Goal: Information Seeking & Learning: Learn about a topic

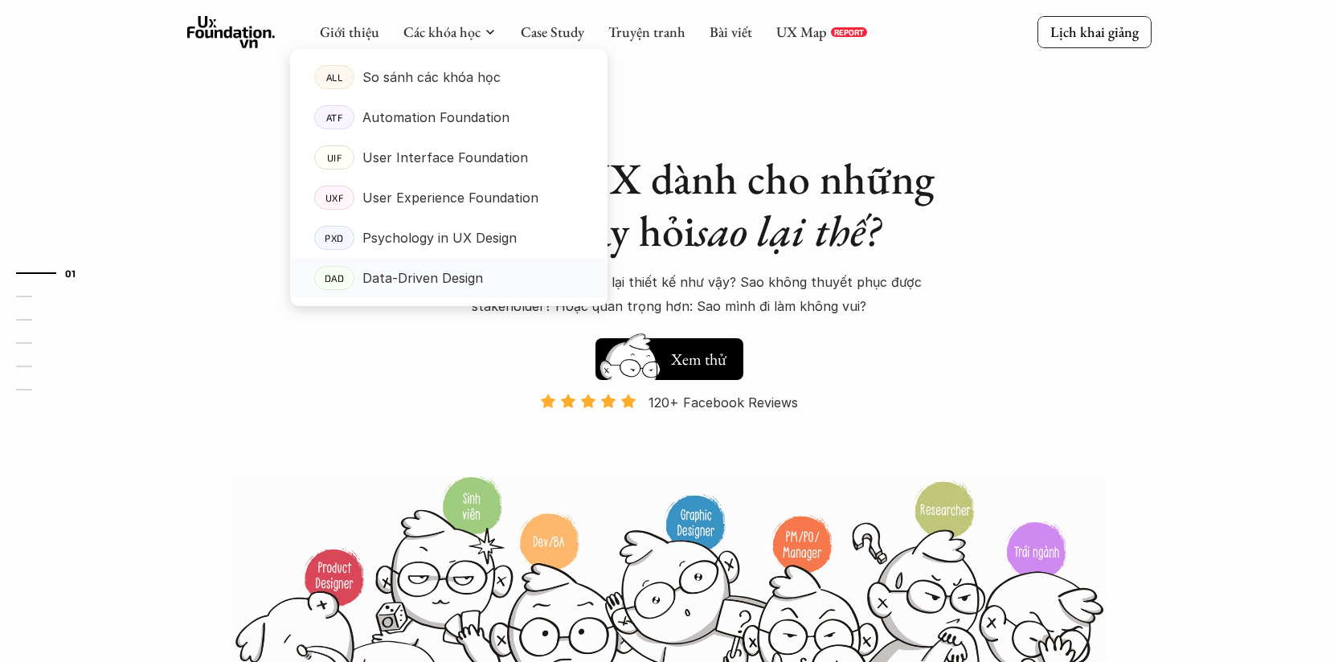
click at [431, 273] on p "Data-Driven Design" at bounding box center [422, 278] width 121 height 24
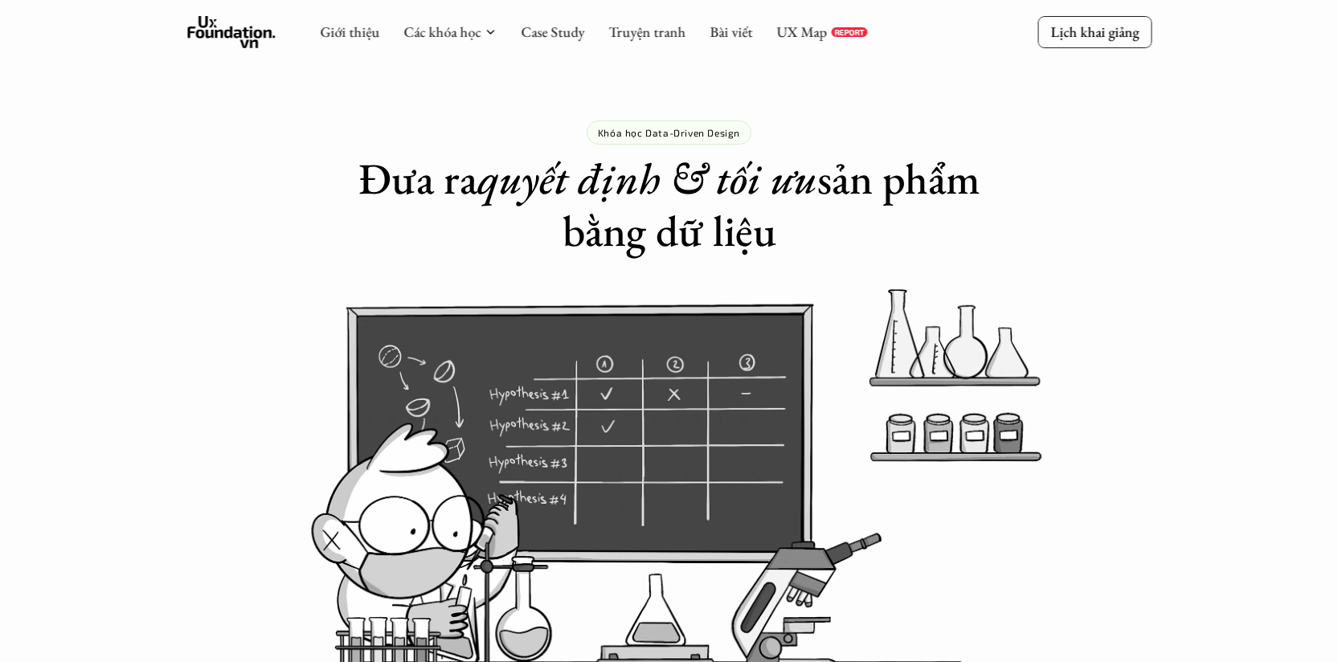
click at [472, 22] on div "Giới thiệu Các khóa học Case Study Truyện tranh Bài viết UX Map REPORT" at bounding box center [593, 32] width 547 height 32
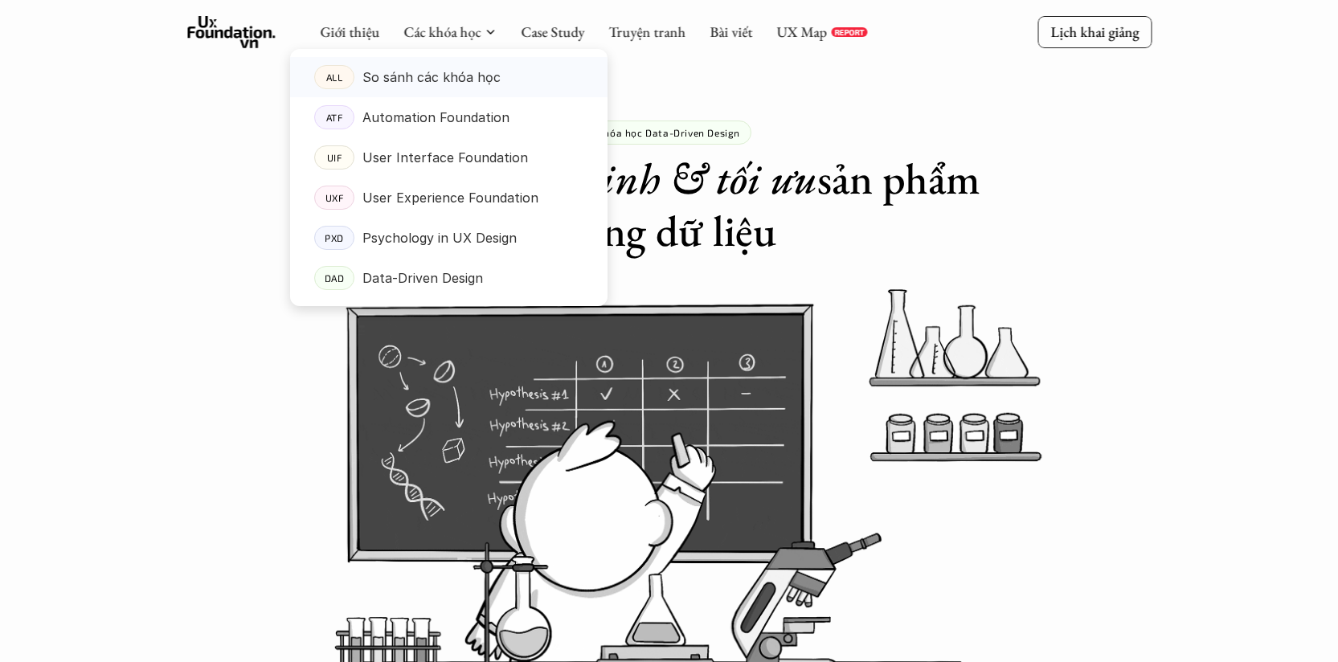
click at [478, 80] on p "So sánh các khóa học" at bounding box center [431, 77] width 138 height 24
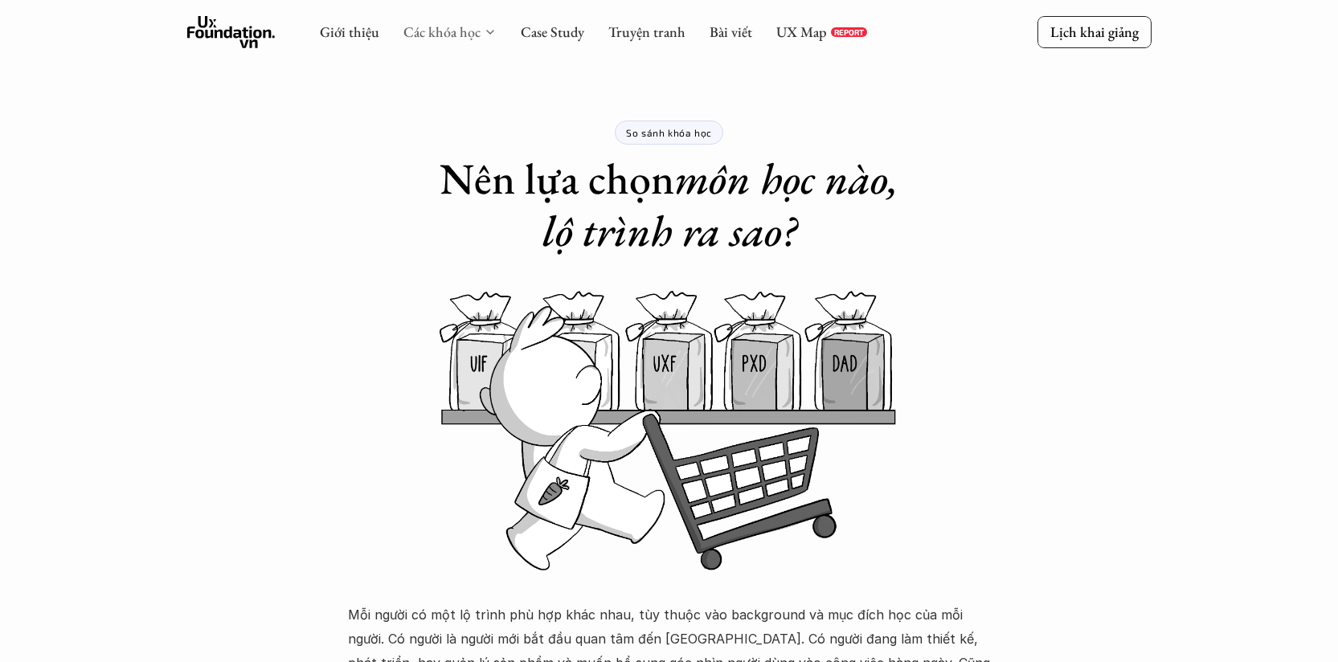
click at [470, 34] on link "Các khóa học" at bounding box center [441, 31] width 77 height 18
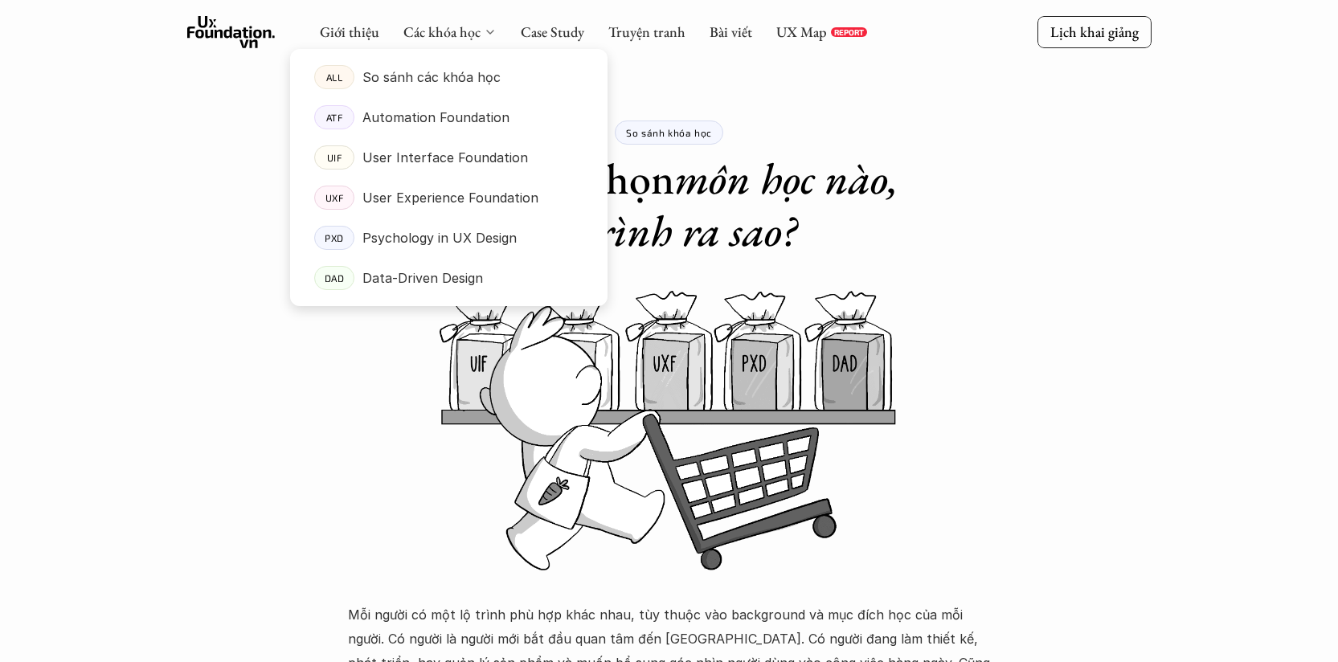
click at [486, 35] on icon at bounding box center [490, 32] width 13 height 13
click at [492, 164] on p "User Interface Foundation" at bounding box center [444, 157] width 165 height 24
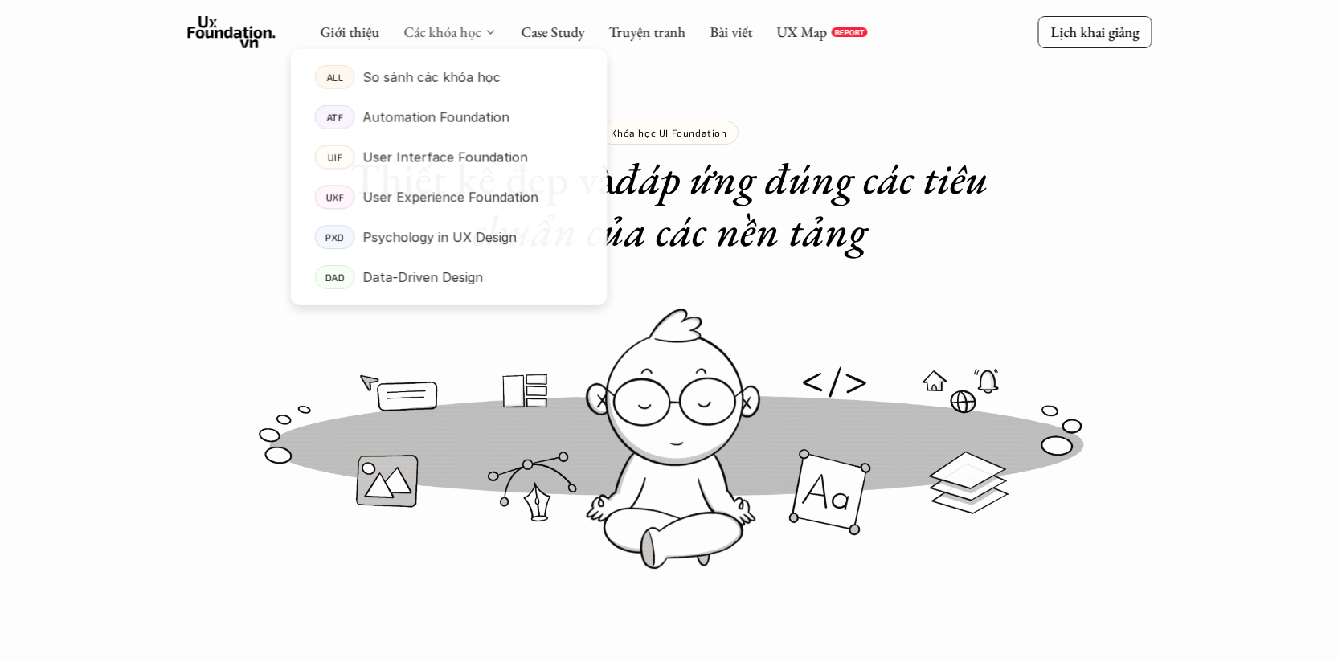
click at [475, 25] on link "Các khóa học" at bounding box center [441, 31] width 77 height 18
click at [484, 119] on p "Automation Foundation" at bounding box center [435, 117] width 147 height 24
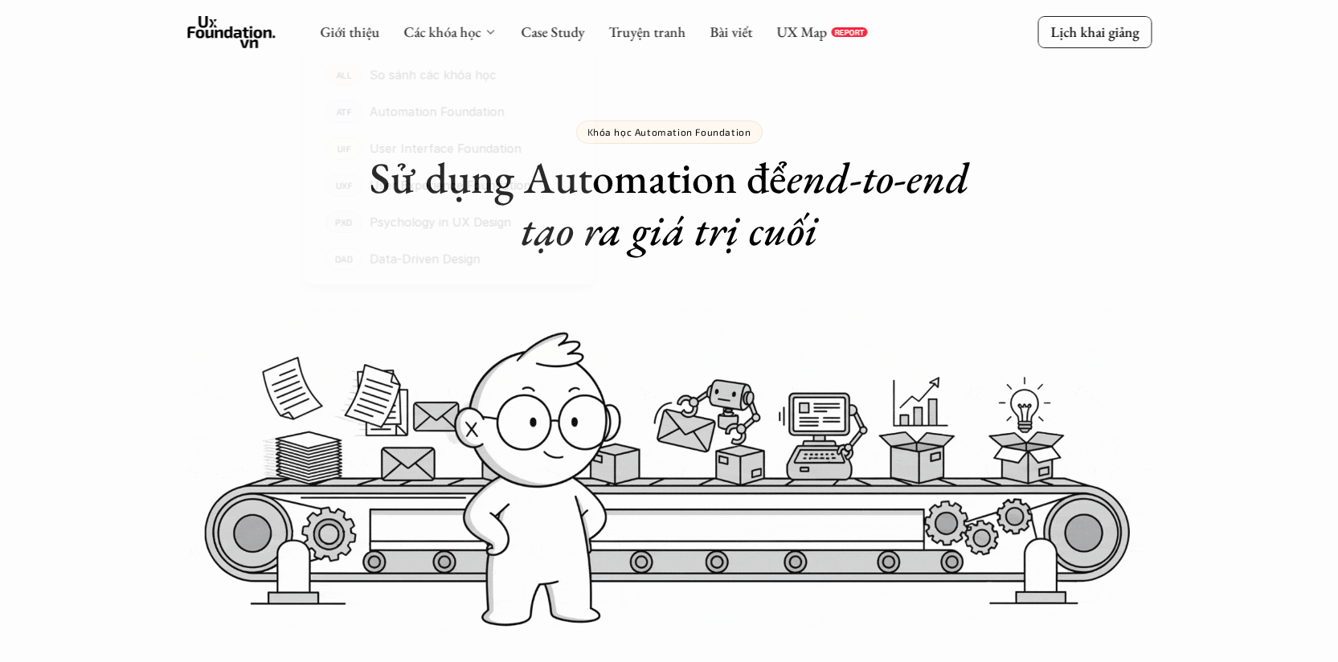
click at [450, 30] on div at bounding box center [448, 164] width 317 height 283
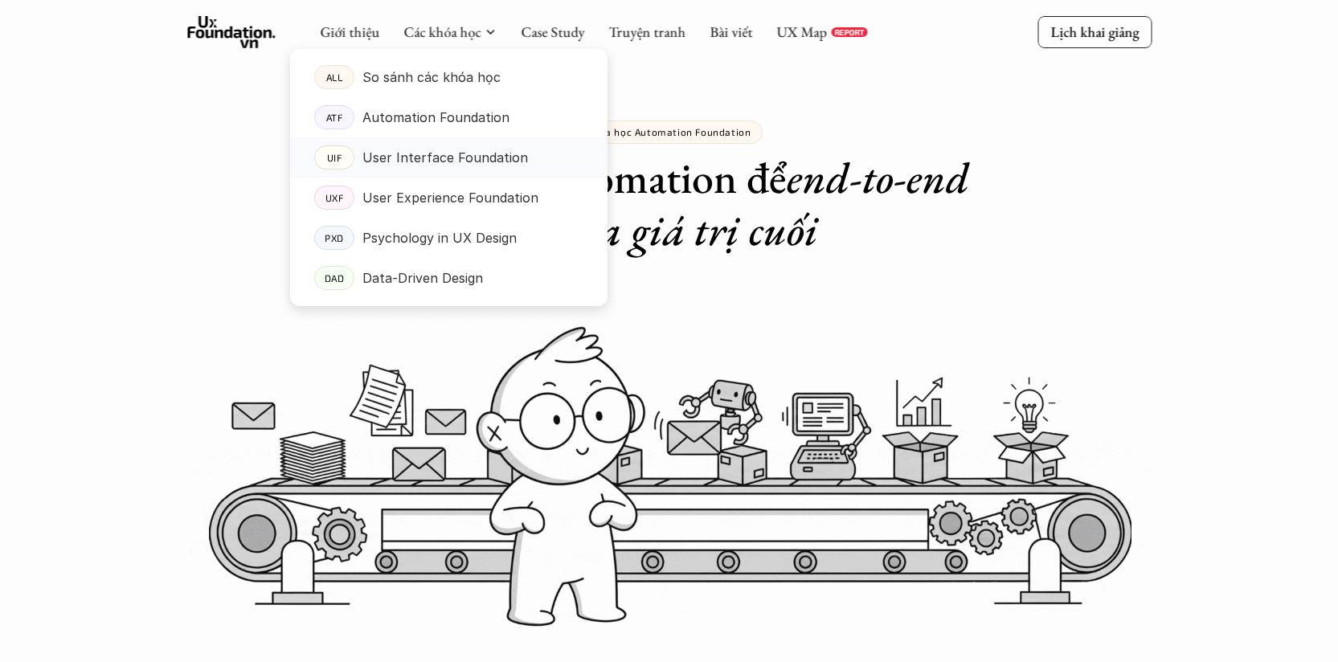
click at [410, 154] on p "User Interface Foundation" at bounding box center [444, 157] width 165 height 24
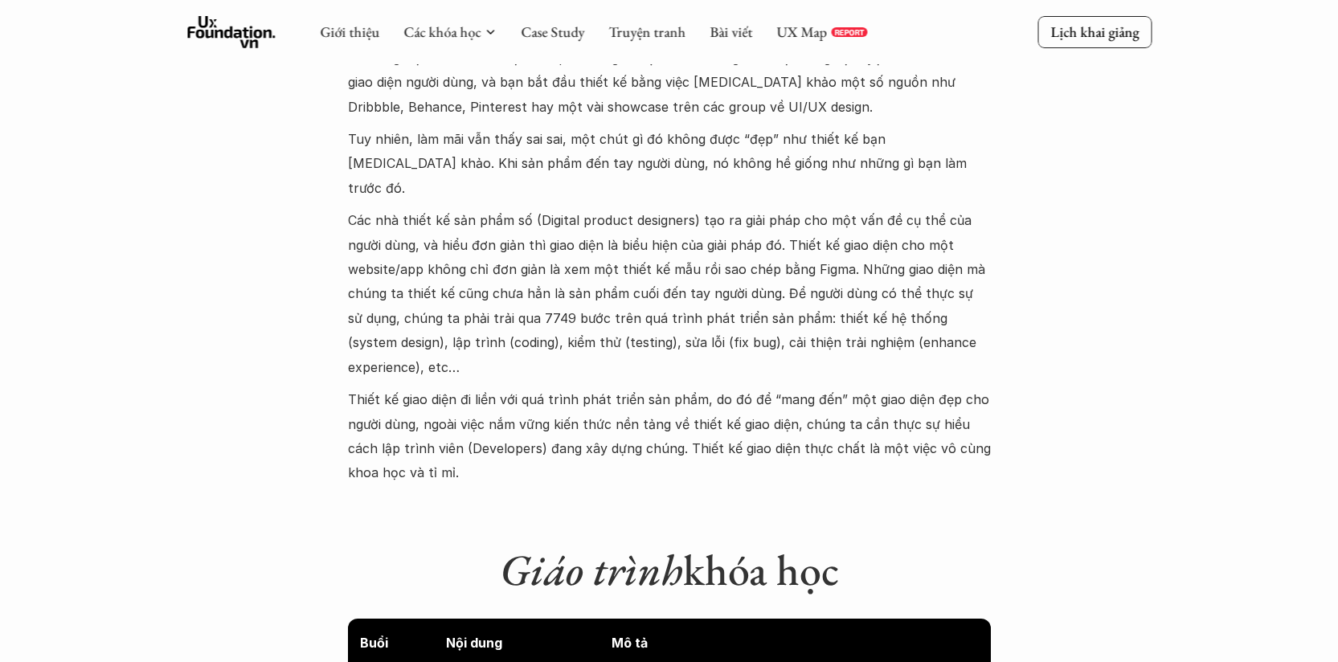
scroll to position [1260, 0]
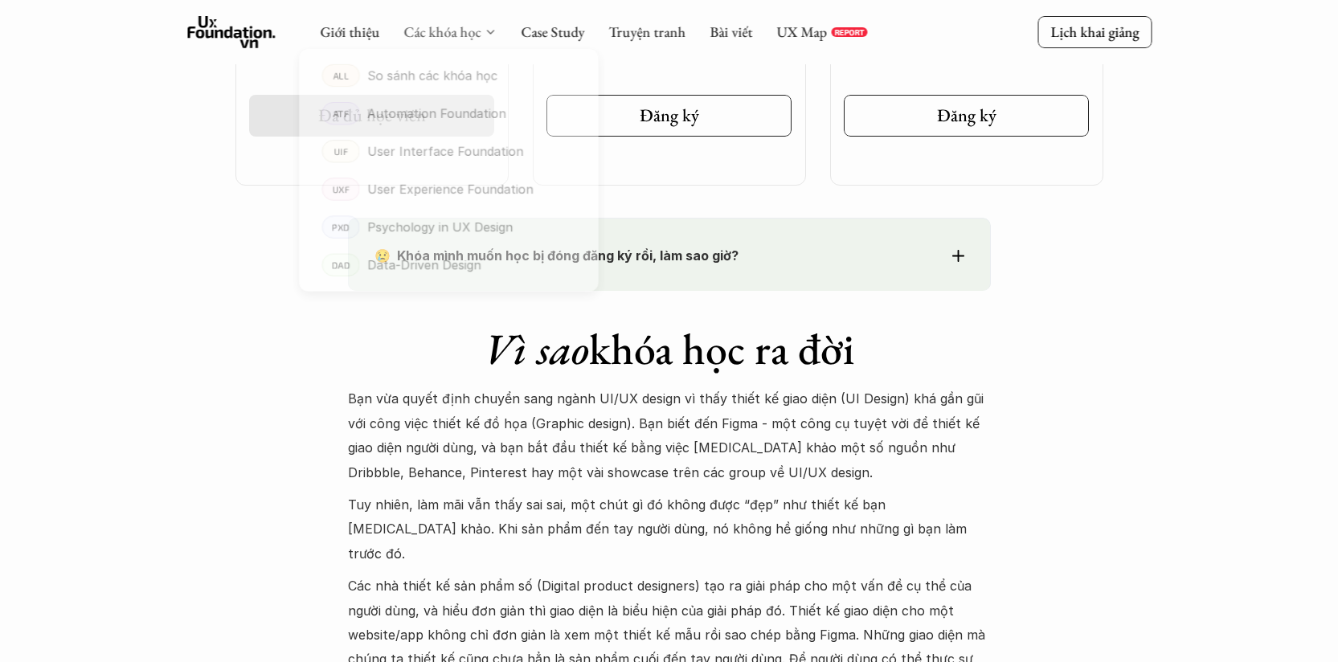
click at [460, 33] on link "Các khóa học" at bounding box center [441, 31] width 77 height 18
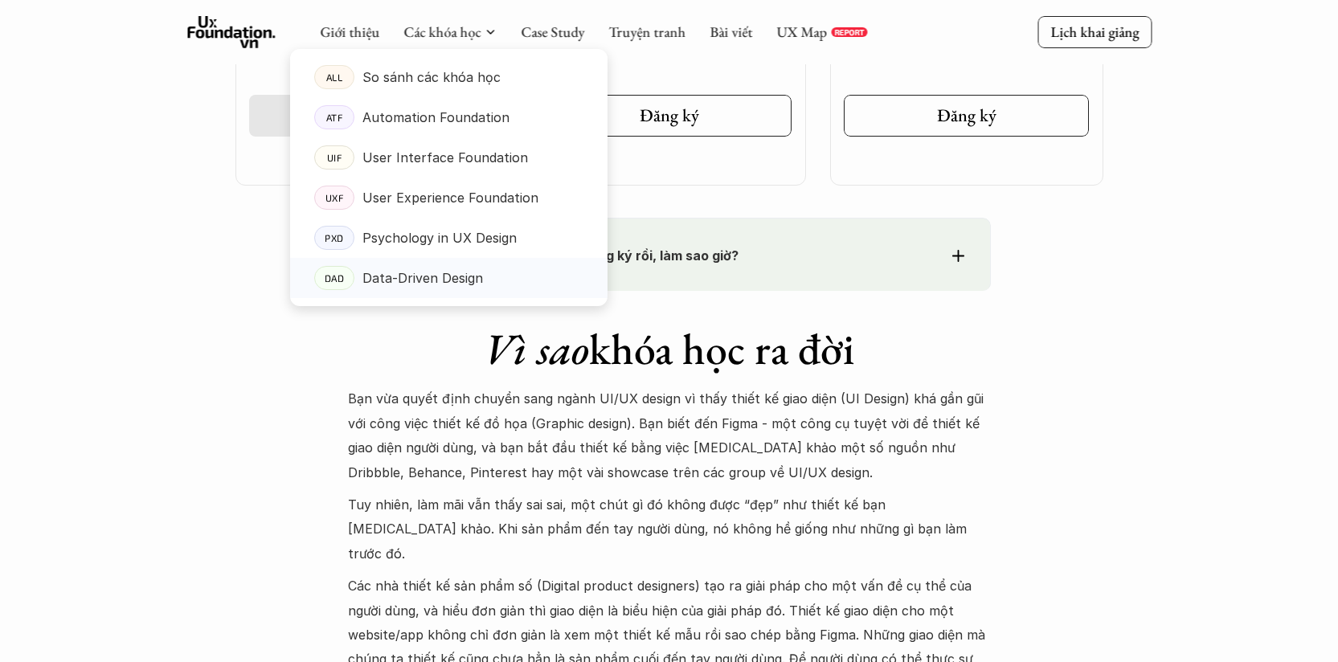
click at [457, 284] on p "Data-Driven Design" at bounding box center [422, 278] width 121 height 24
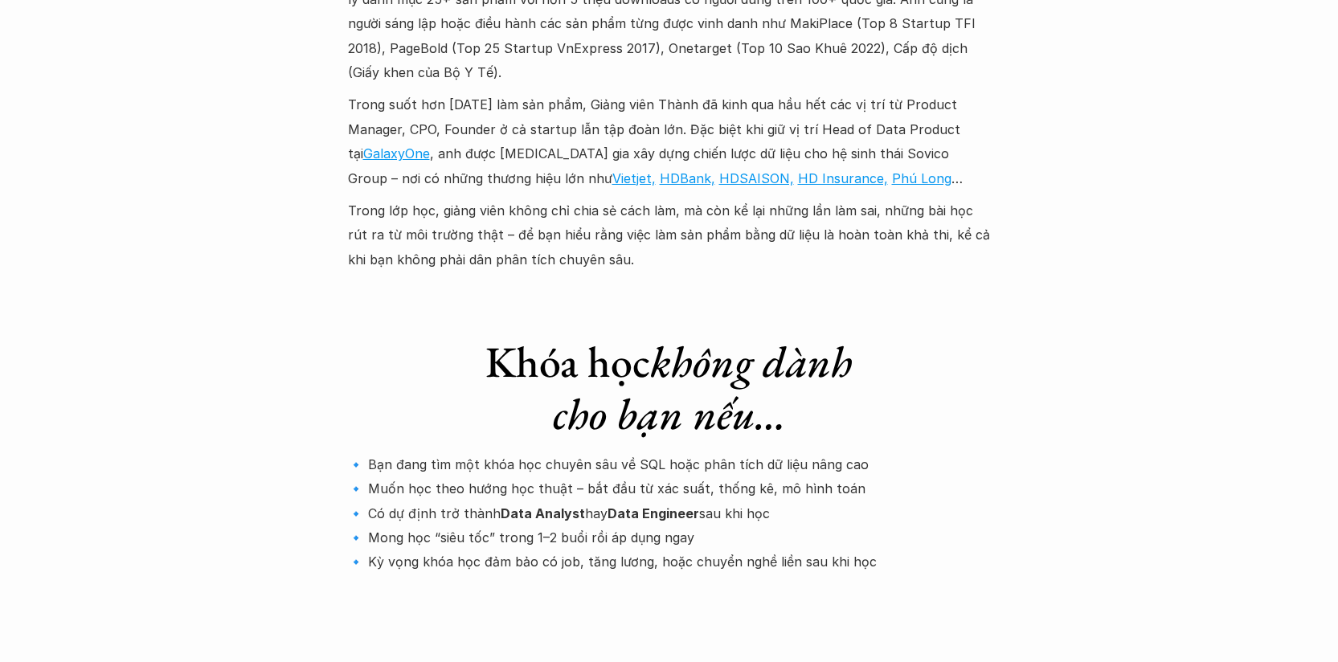
scroll to position [5221, 0]
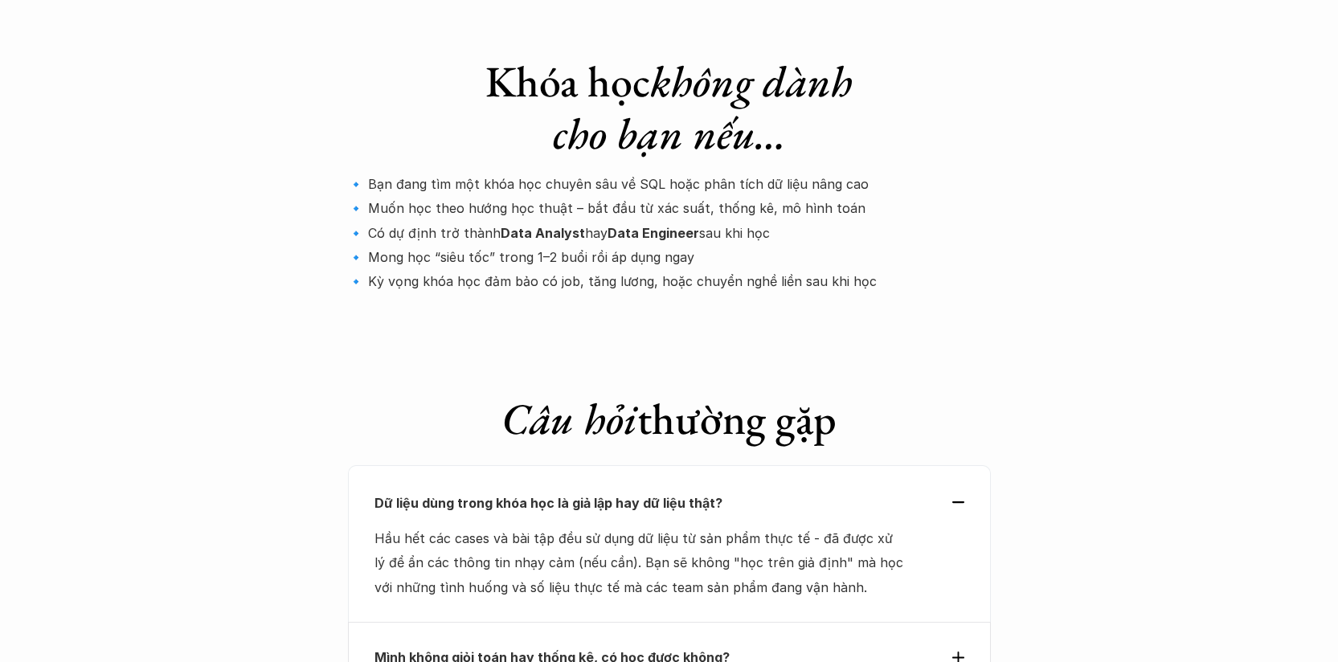
click at [799, 645] on p "Mình không giỏi toán hay thống kê, có học được không?" at bounding box center [639, 657] width 531 height 24
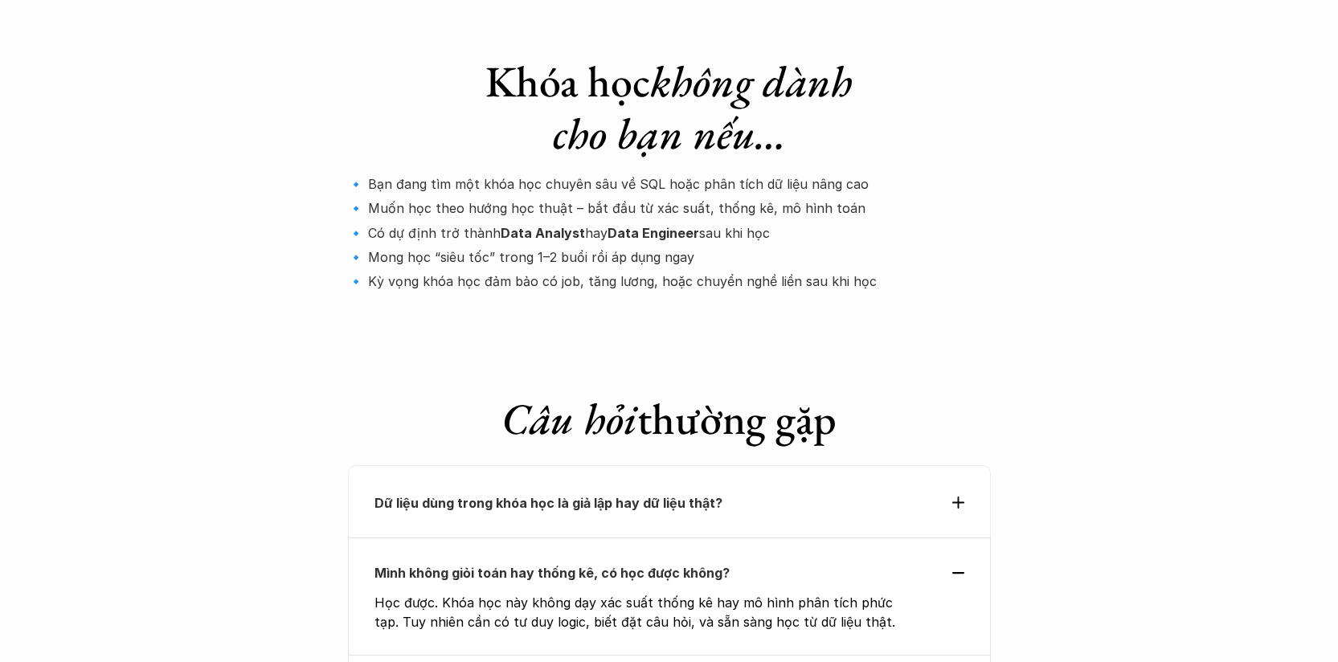
click at [864, 491] on p "Dữ liệu dùng trong khóa học là giả lập hay dữ liệu thật?" at bounding box center [639, 503] width 531 height 24
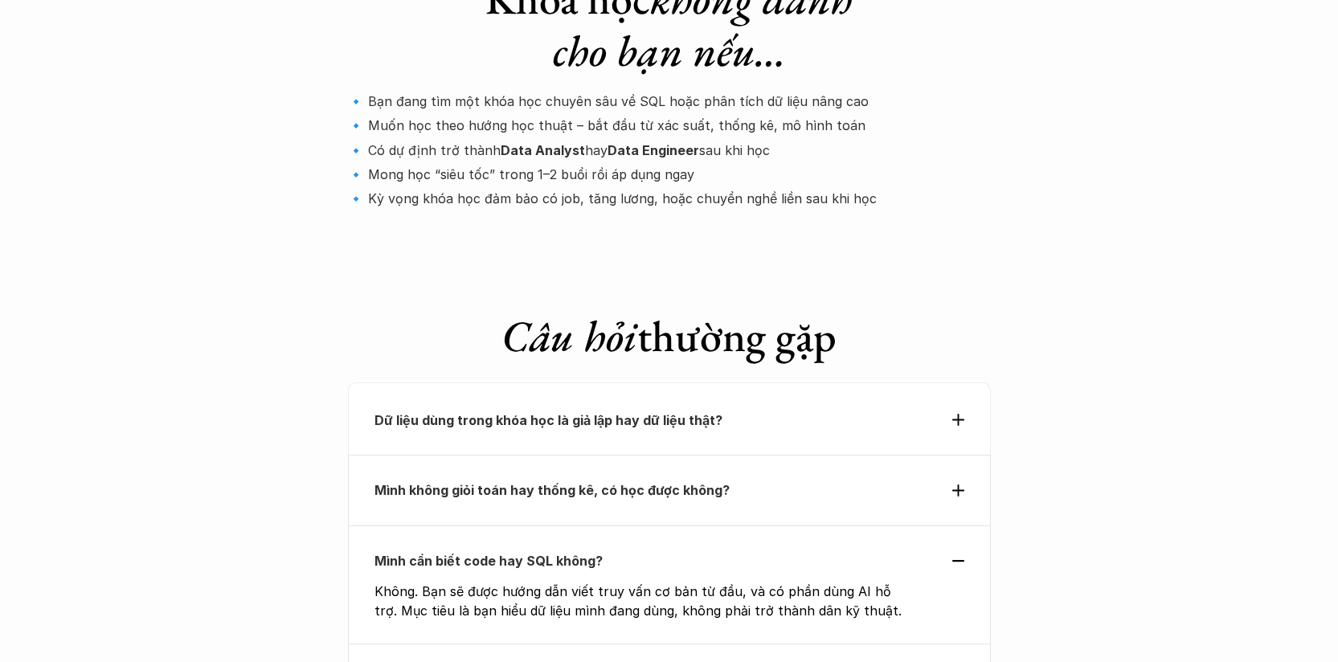
scroll to position [5305, 0]
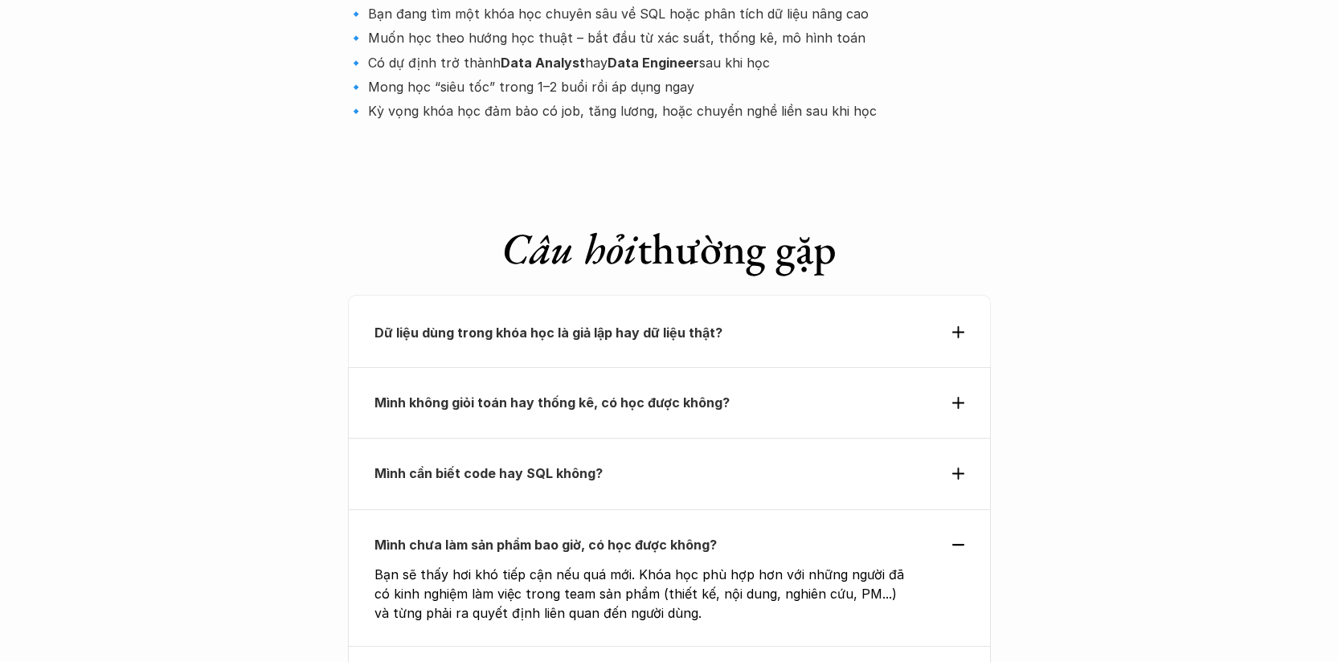
scroll to position [5398, 0]
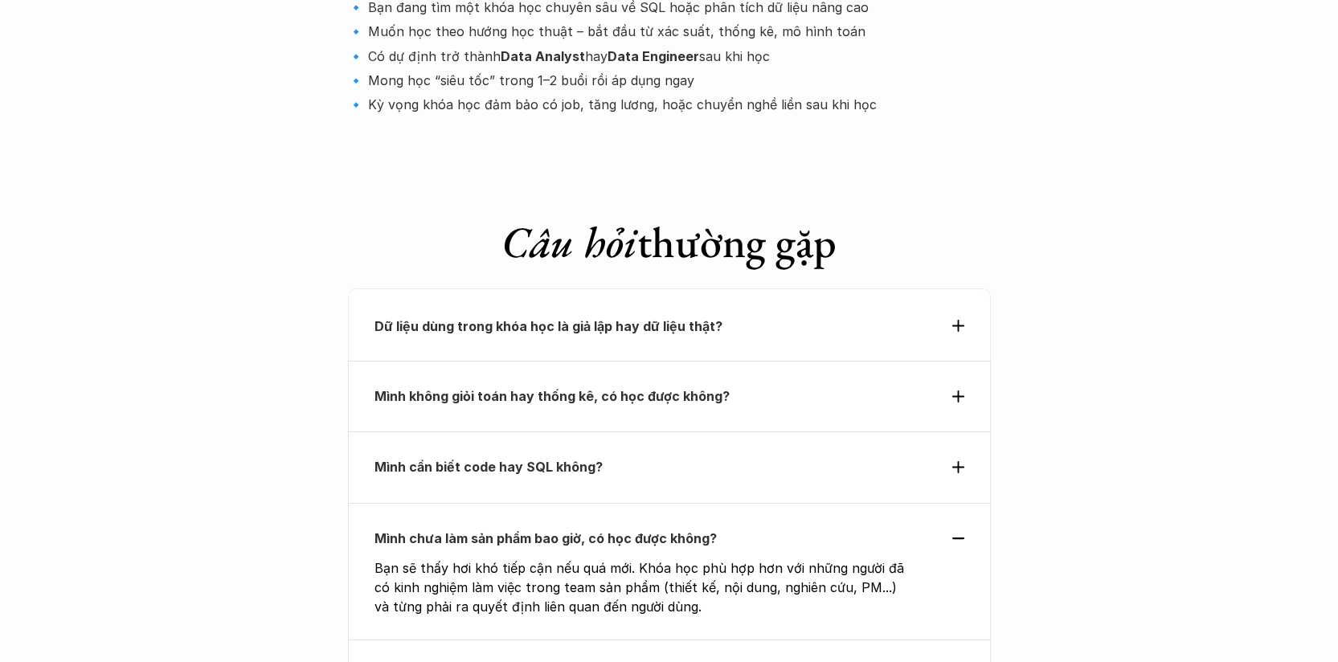
click at [714, 503] on div "Mình chưa làm sản phẩm bao giờ, có học được không? Bạn sẽ thấy hơi khó tiếp cận…" at bounding box center [669, 571] width 643 height 137
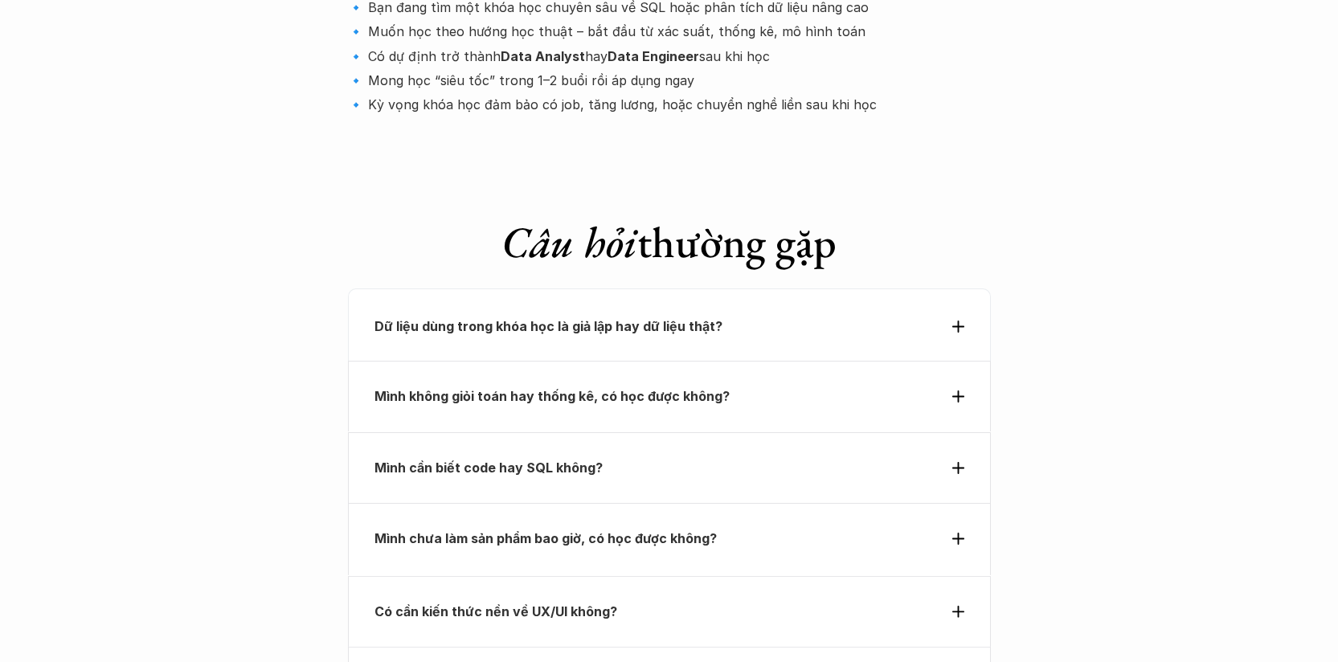
click at [712, 575] on div "Có cần kiến thức nền về UX/UI không?" at bounding box center [669, 610] width 643 height 71
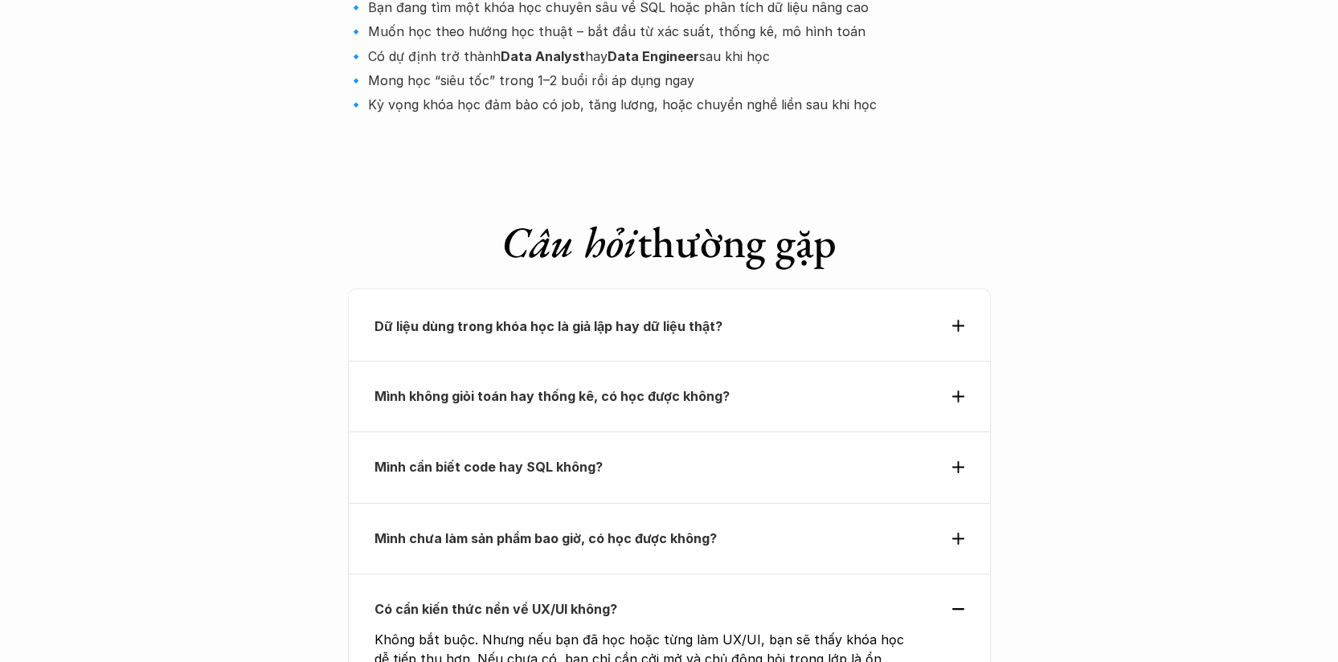
click at [720, 503] on div "Mình chưa làm sản phẩm bao giờ, có học được không?" at bounding box center [669, 538] width 643 height 71
click at [736, 526] on p "Mình chưa làm sản phẩm bao giờ, có học được không?" at bounding box center [639, 538] width 531 height 24
click at [683, 503] on div "Mình chưa làm sản phẩm bao giờ, có học được không?" at bounding box center [669, 538] width 643 height 71
click at [882, 503] on div "Mình chưa làm sản phẩm bao giờ, có học được không?" at bounding box center [669, 538] width 643 height 71
click at [942, 526] on div "Mình chưa làm sản phẩm bao giờ, có học được không?" at bounding box center [669, 538] width 590 height 24
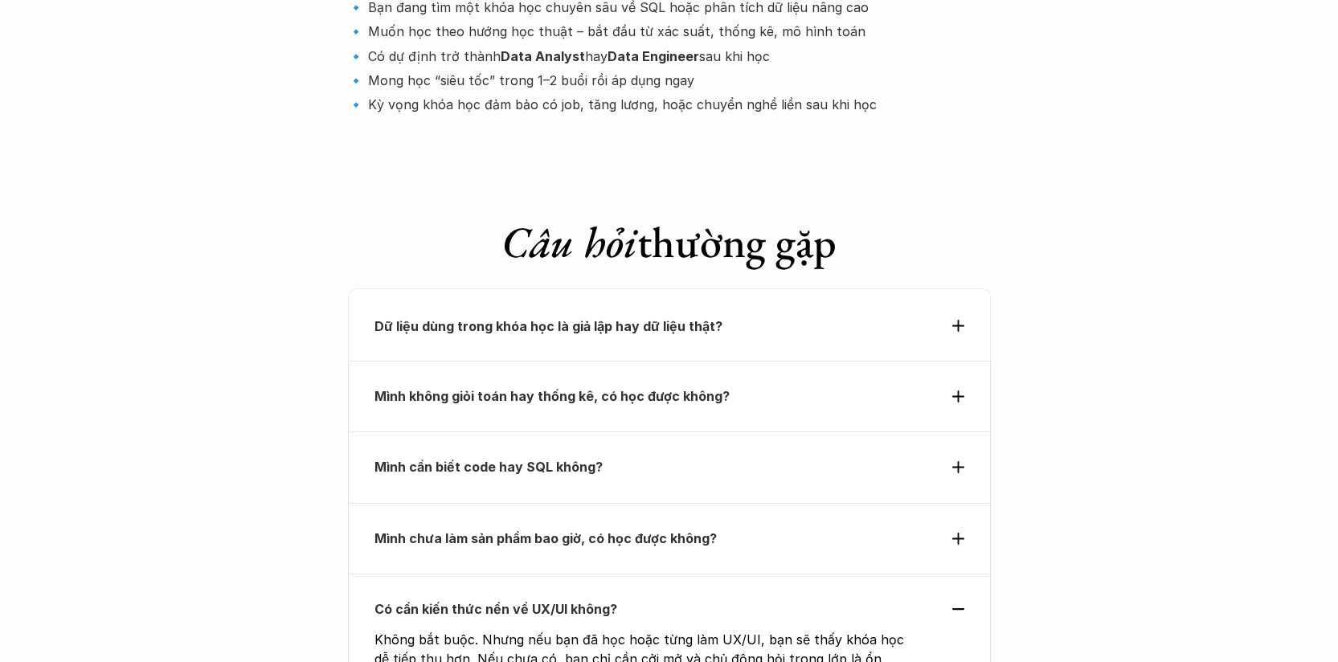
click at [966, 503] on div "Mình chưa làm sản phẩm bao giờ, có học được không?" at bounding box center [669, 538] width 643 height 71
click at [961, 533] on icon at bounding box center [958, 539] width 12 height 12
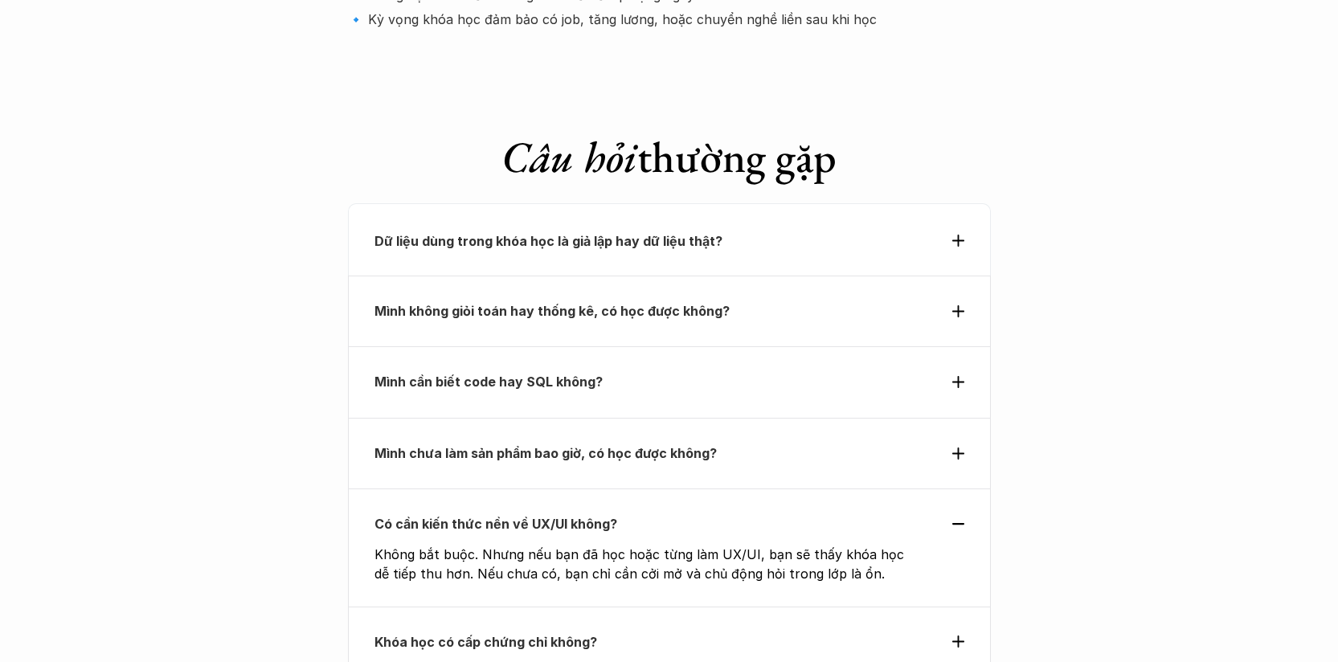
scroll to position [5484, 0]
click at [539, 632] on strong "Khóa học có cấp chứng chỉ không?" at bounding box center [485, 640] width 223 height 16
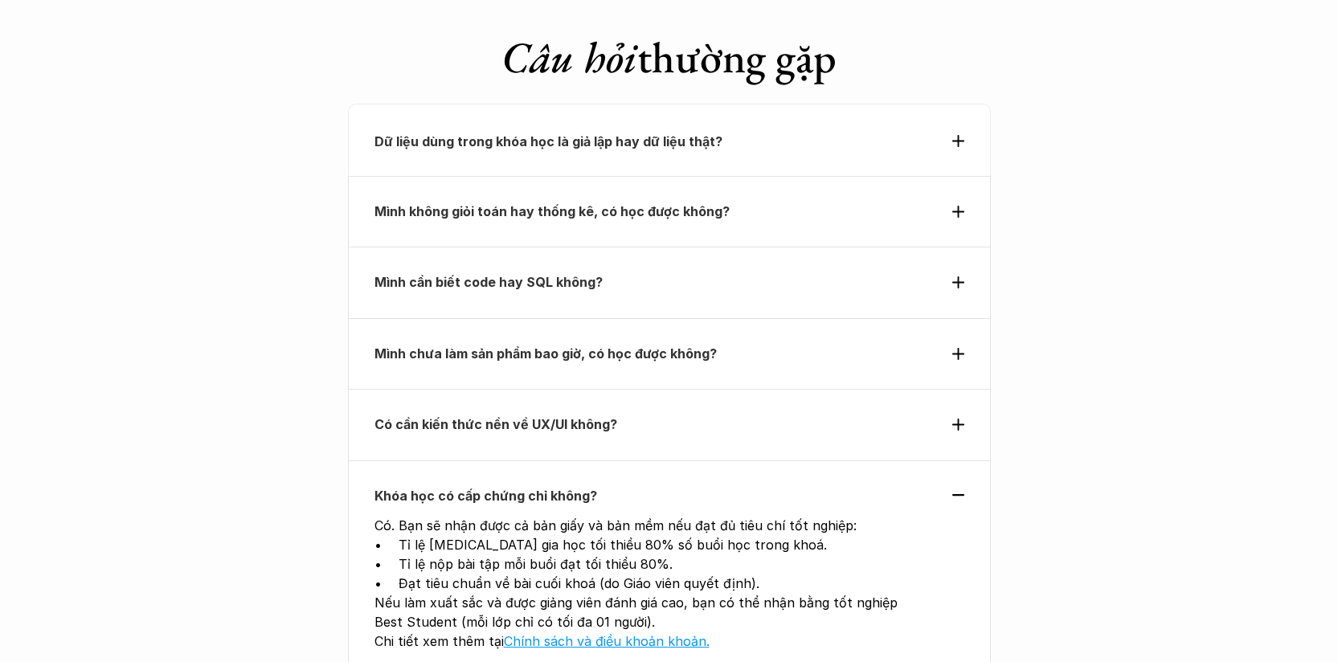
scroll to position [5651, 0]
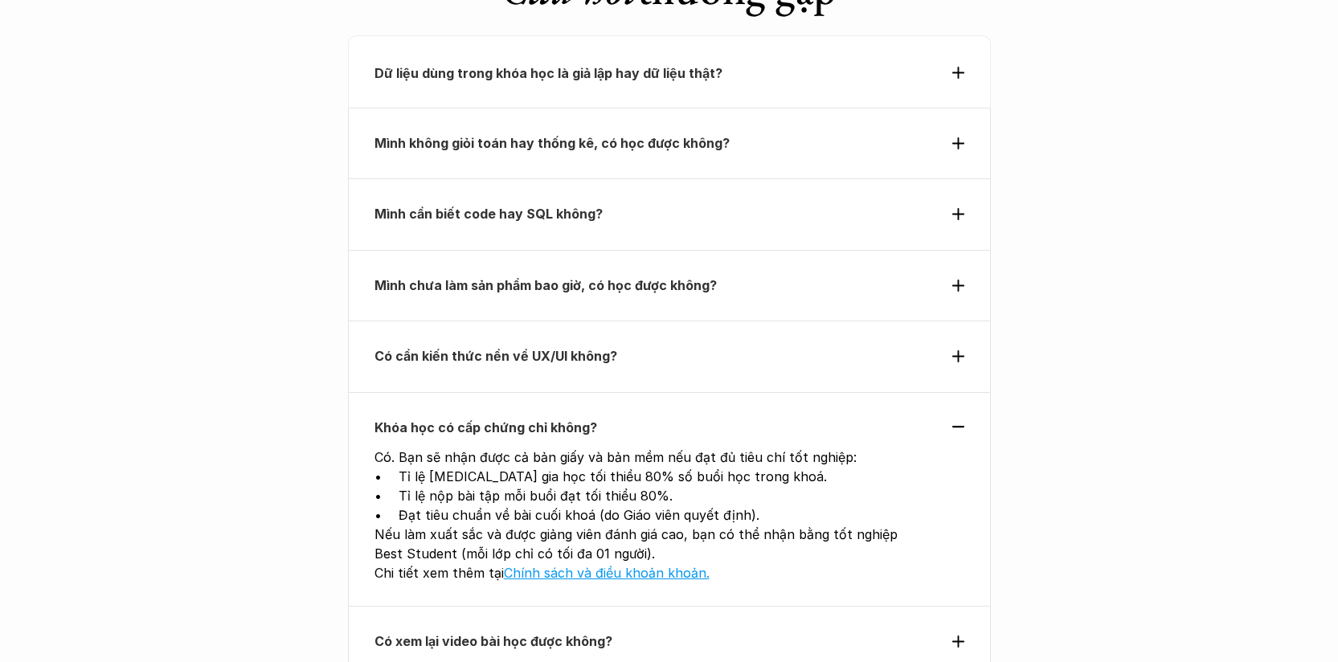
click at [761, 606] on div "Có xem lại video bài học được không?" at bounding box center [669, 641] width 643 height 71
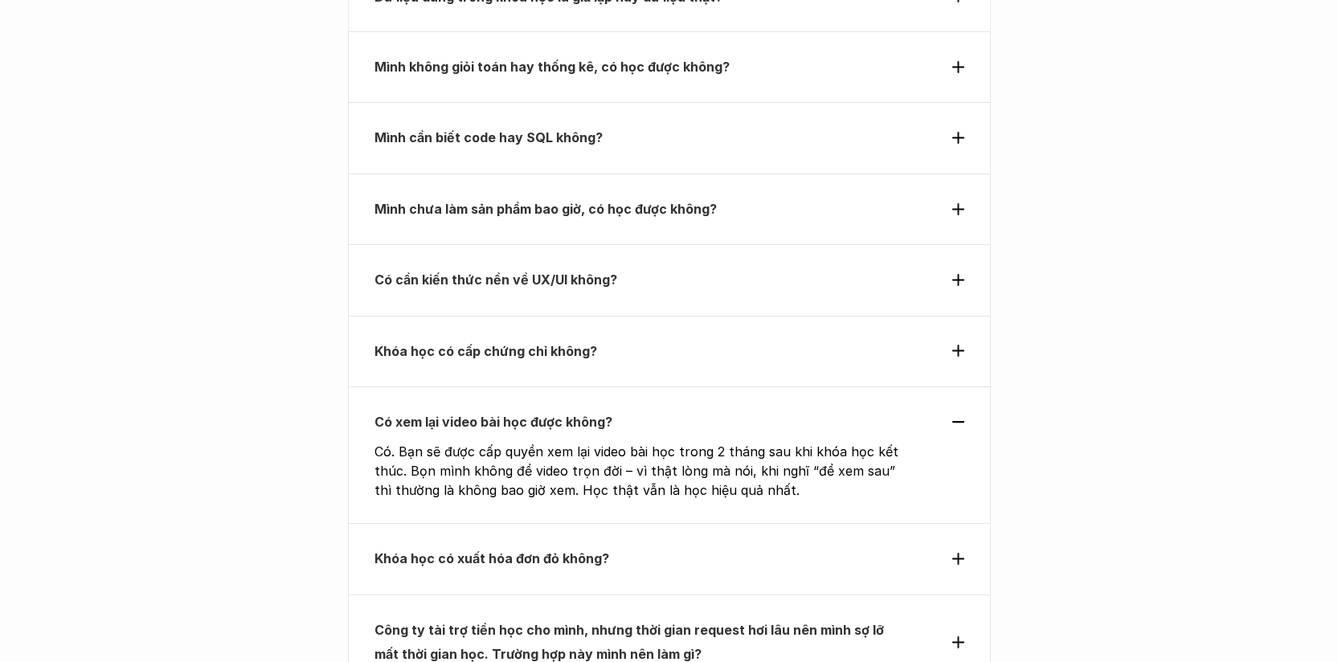
scroll to position [5741, 0]
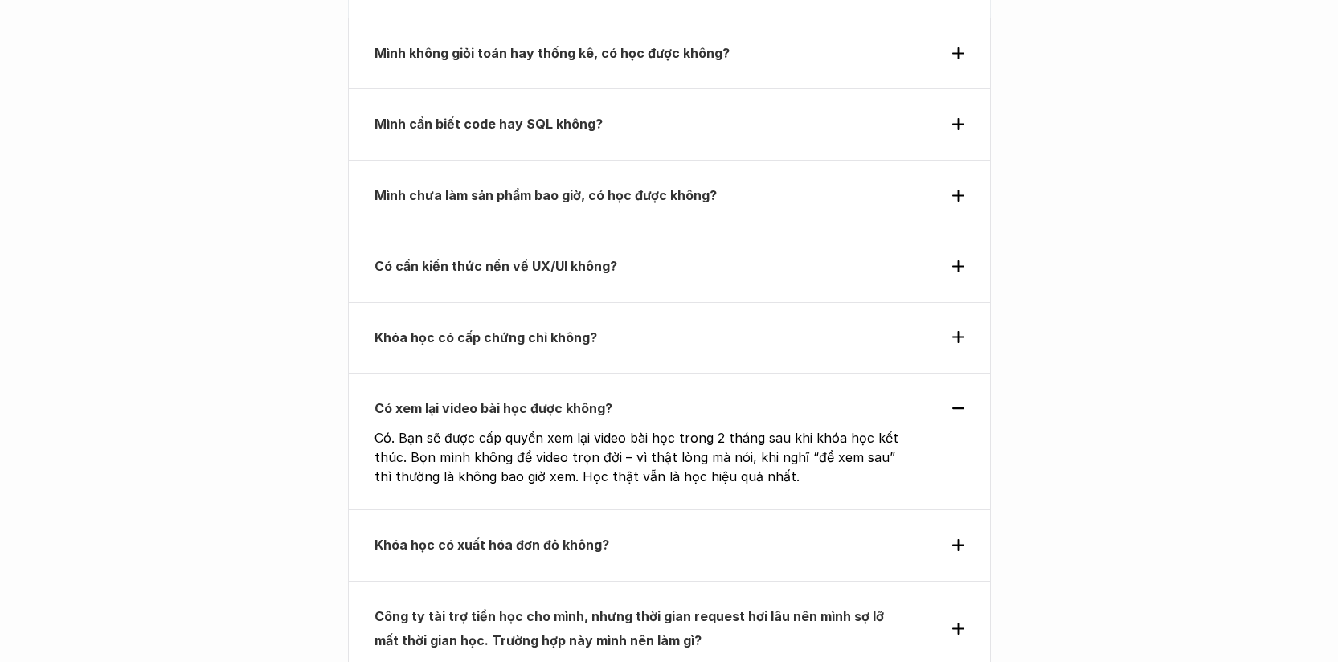
click at [623, 509] on div "Khóa học có xuất hóa đơn đỏ không?" at bounding box center [669, 544] width 643 height 71
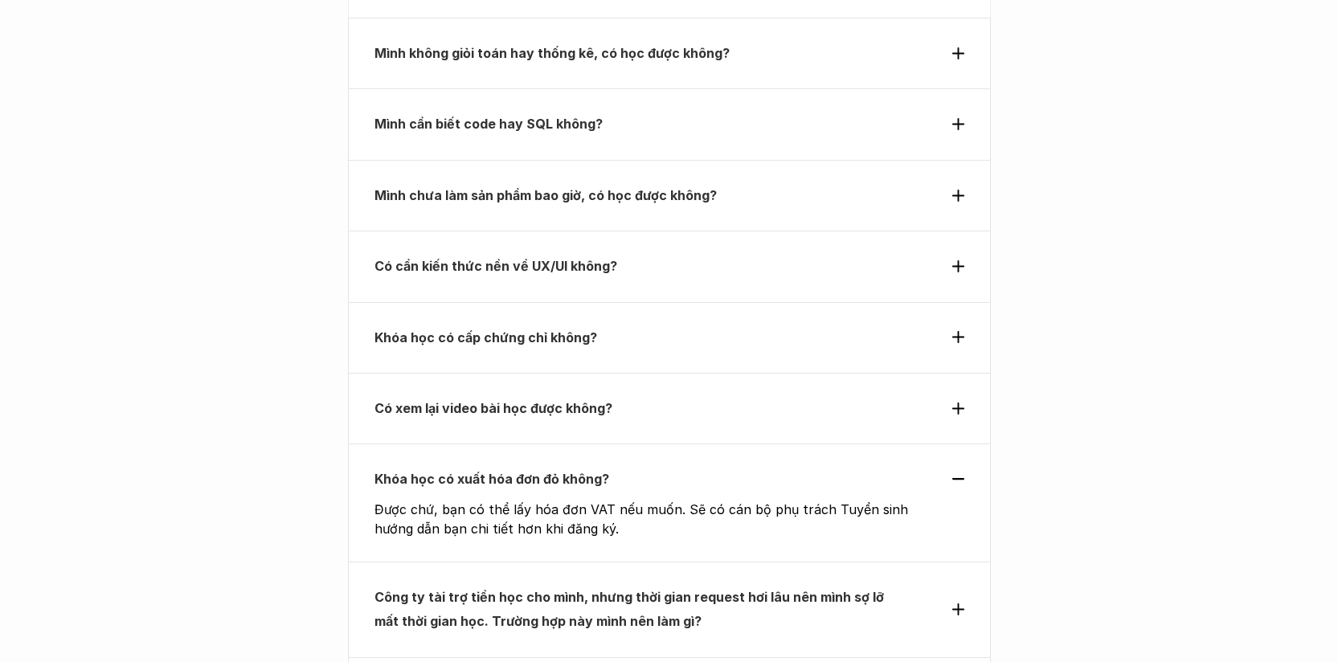
click at [654, 589] on strong "Công ty tài trợ tiền học cho mình, nhưng thời gian request hơi lâu nên mình sợ …" at bounding box center [630, 609] width 513 height 40
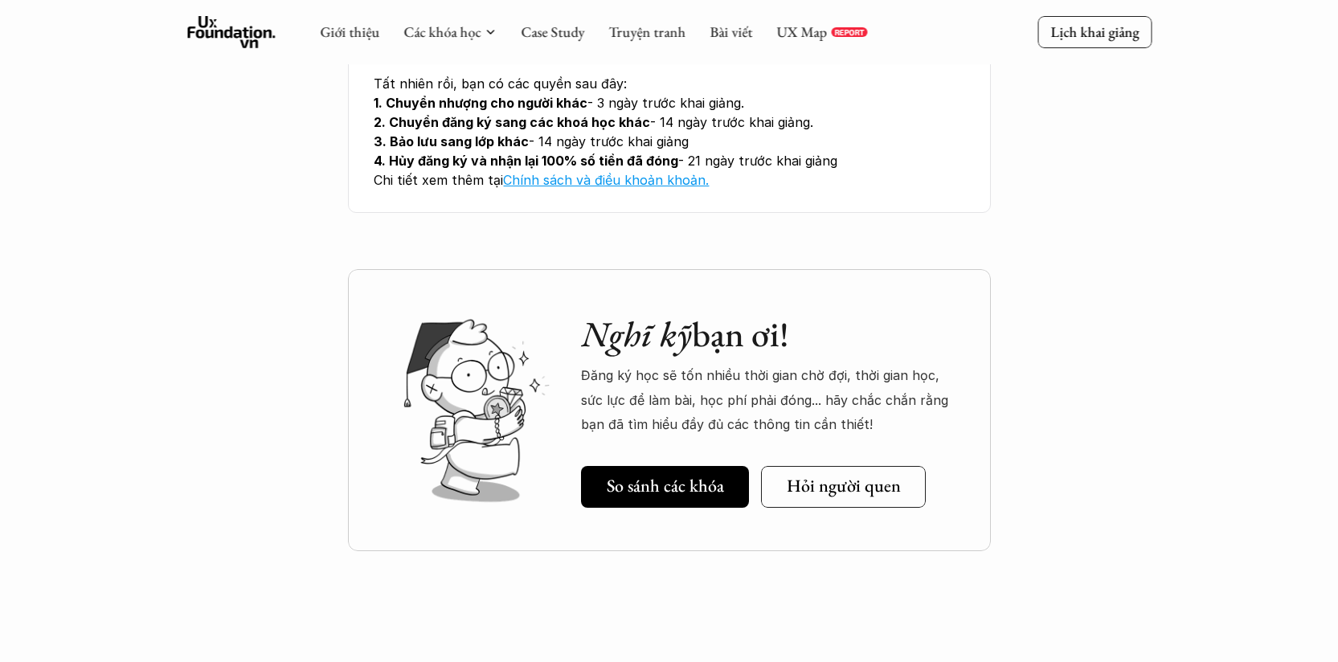
scroll to position [6298, 0]
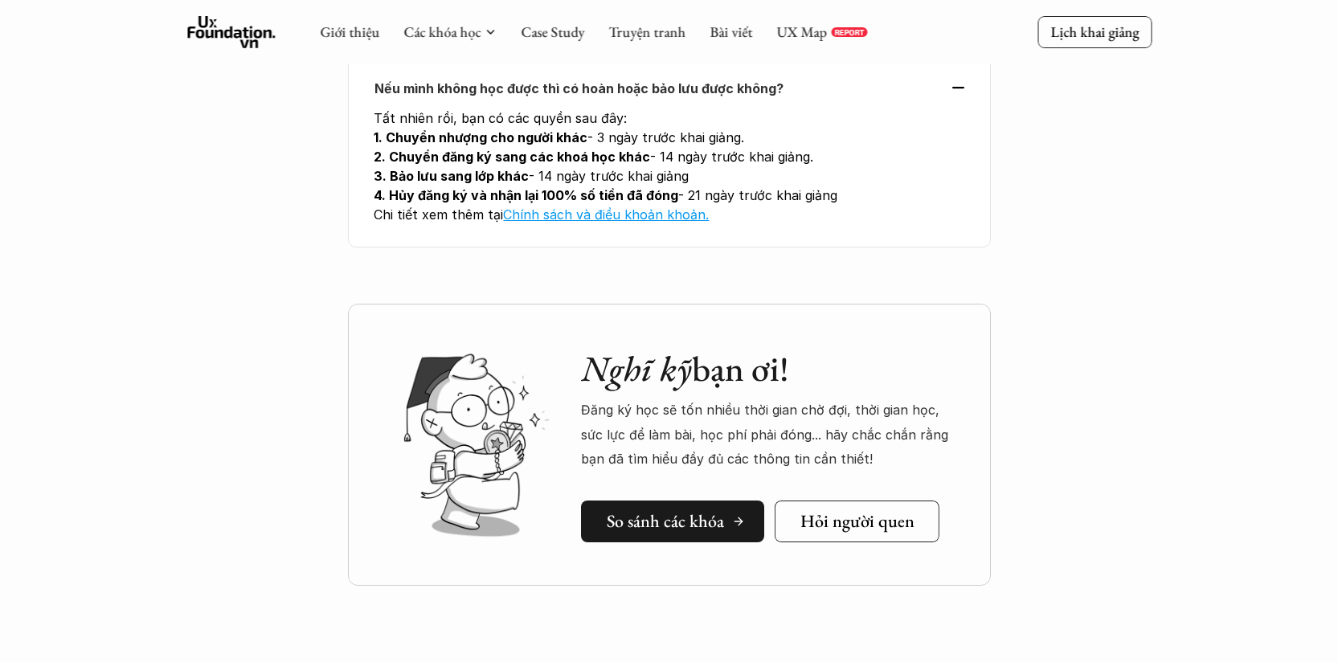
click at [708, 500] on link "So sánh các khóa" at bounding box center [672, 521] width 183 height 42
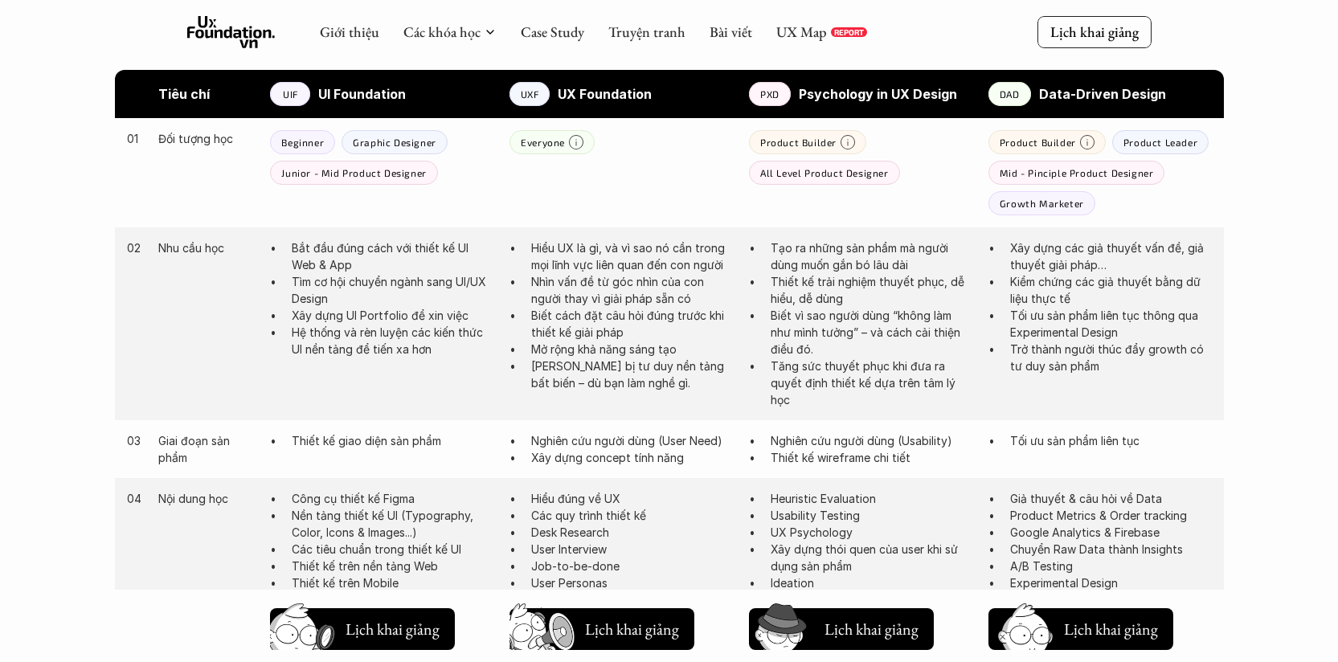
scroll to position [737, 0]
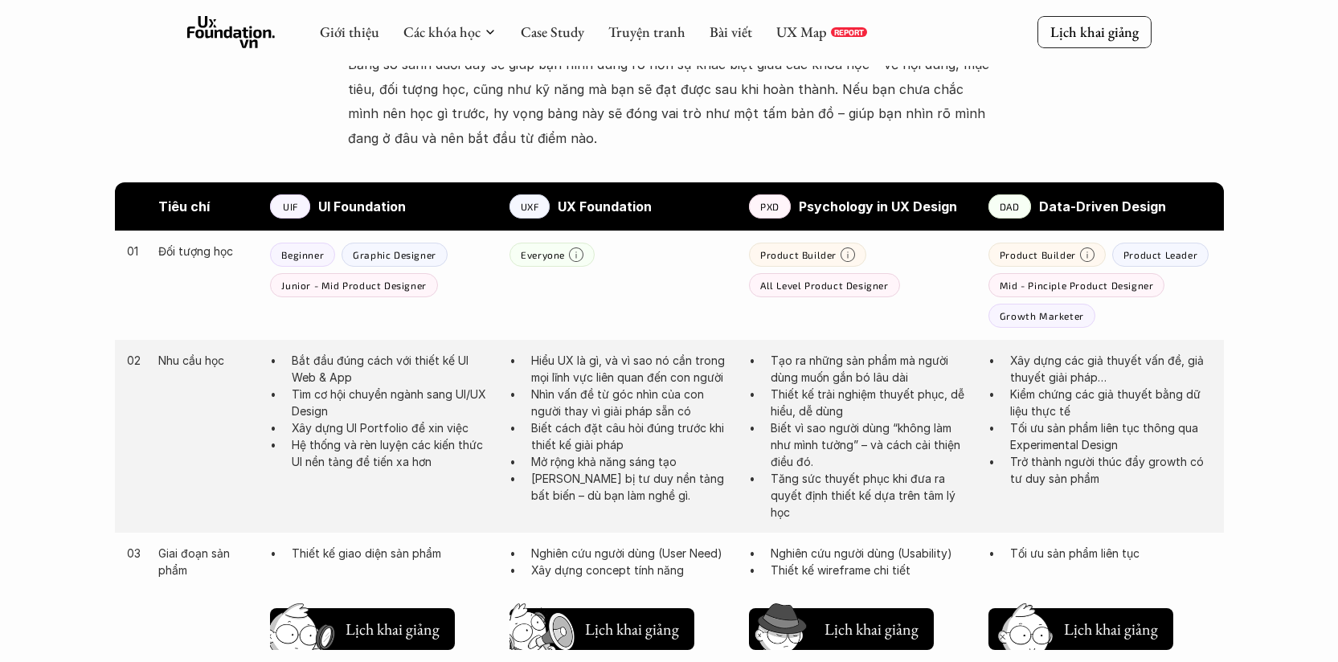
click at [1086, 190] on div "Tiêu chí UIF UI Foundation UXF UX Foundation PXD Psychology in UX Design DAD Da…" at bounding box center [669, 206] width 1109 height 48
click at [1056, 204] on strong "Data-Driven Design" at bounding box center [1102, 206] width 127 height 16
drag, startPoint x: 1056, startPoint y: 204, endPoint x: 1149, endPoint y: 202, distance: 93.2
click at [1149, 202] on strong "Data-Driven Design" at bounding box center [1102, 206] width 127 height 16
copy strong "Data-Driven Design"
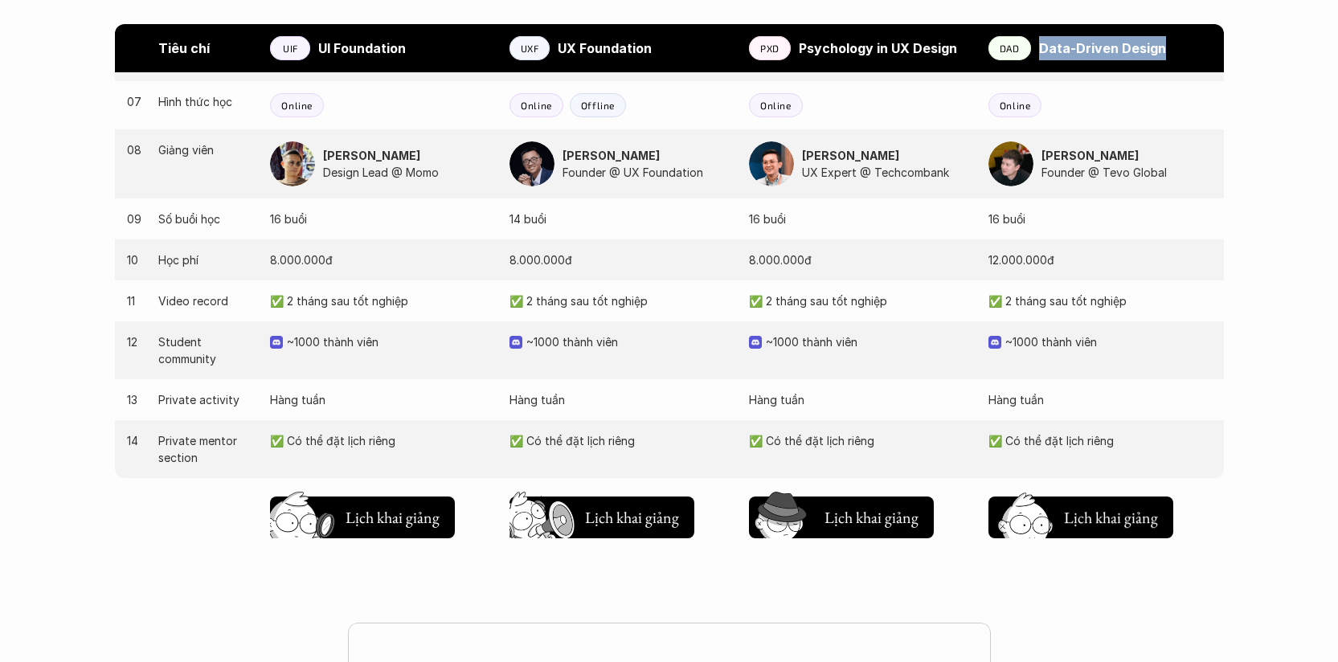
scroll to position [1670, 0]
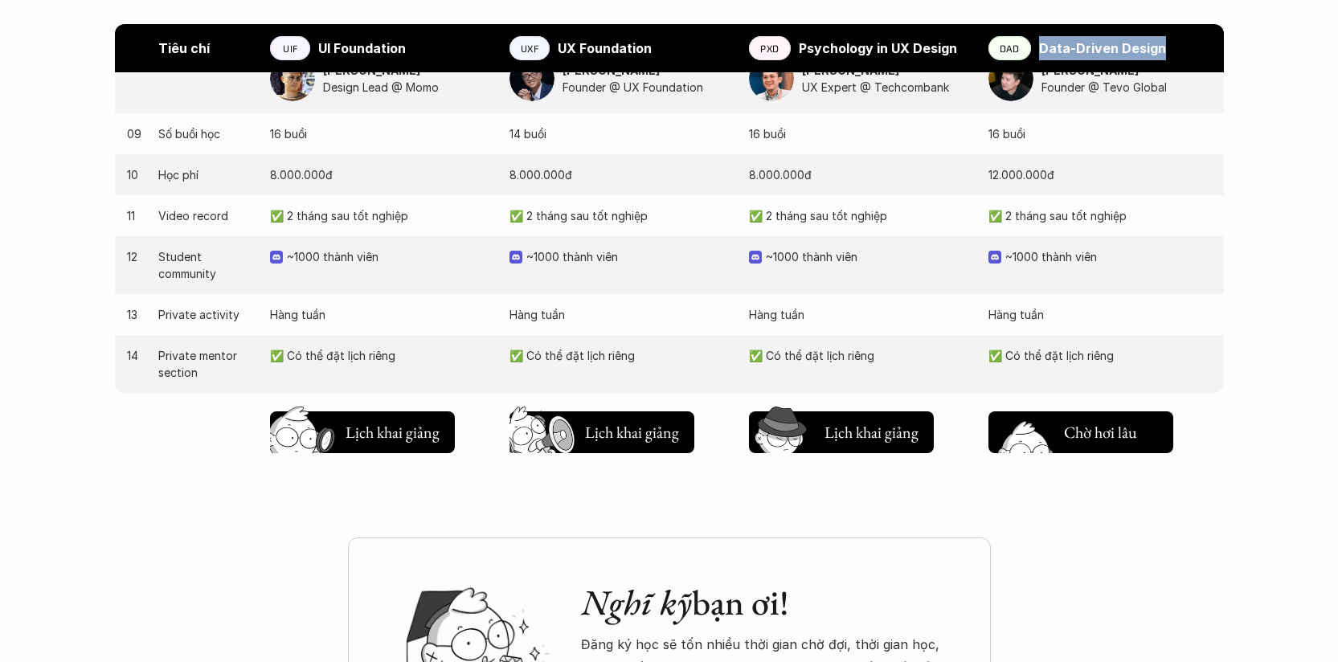
click at [1114, 443] on button "Chờ hơi lâu Lịch khai giảng" at bounding box center [1080, 432] width 185 height 42
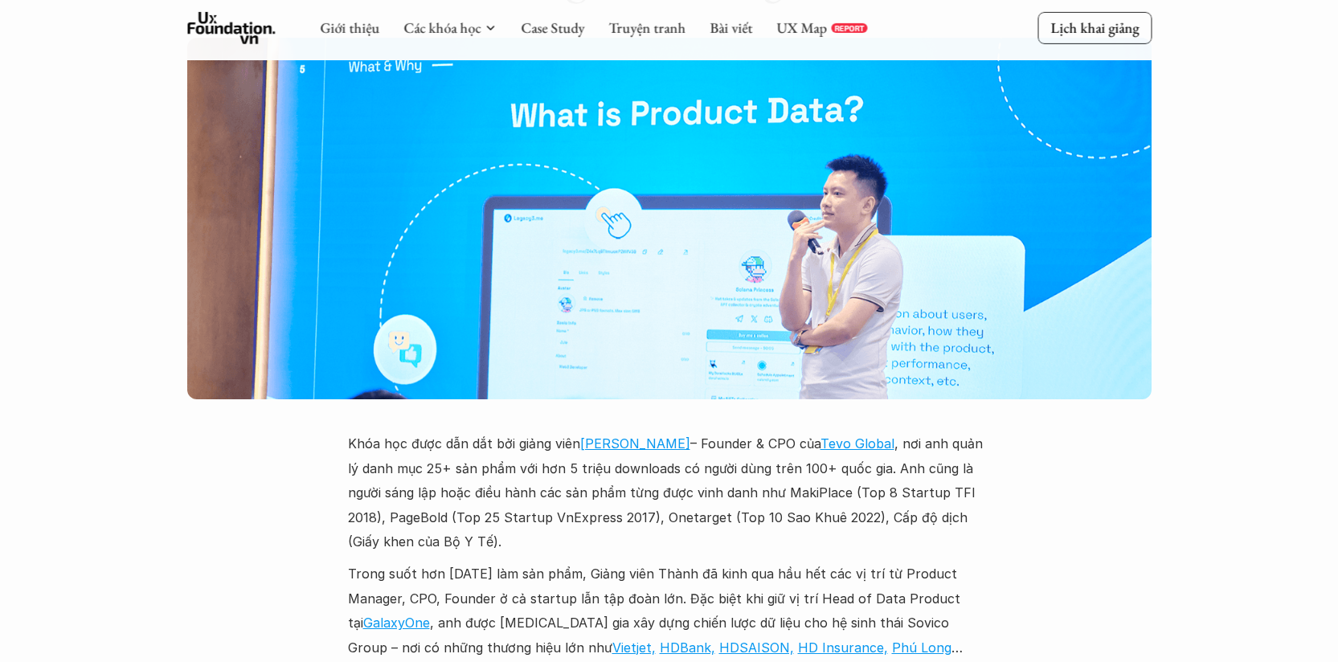
scroll to position [5231, 0]
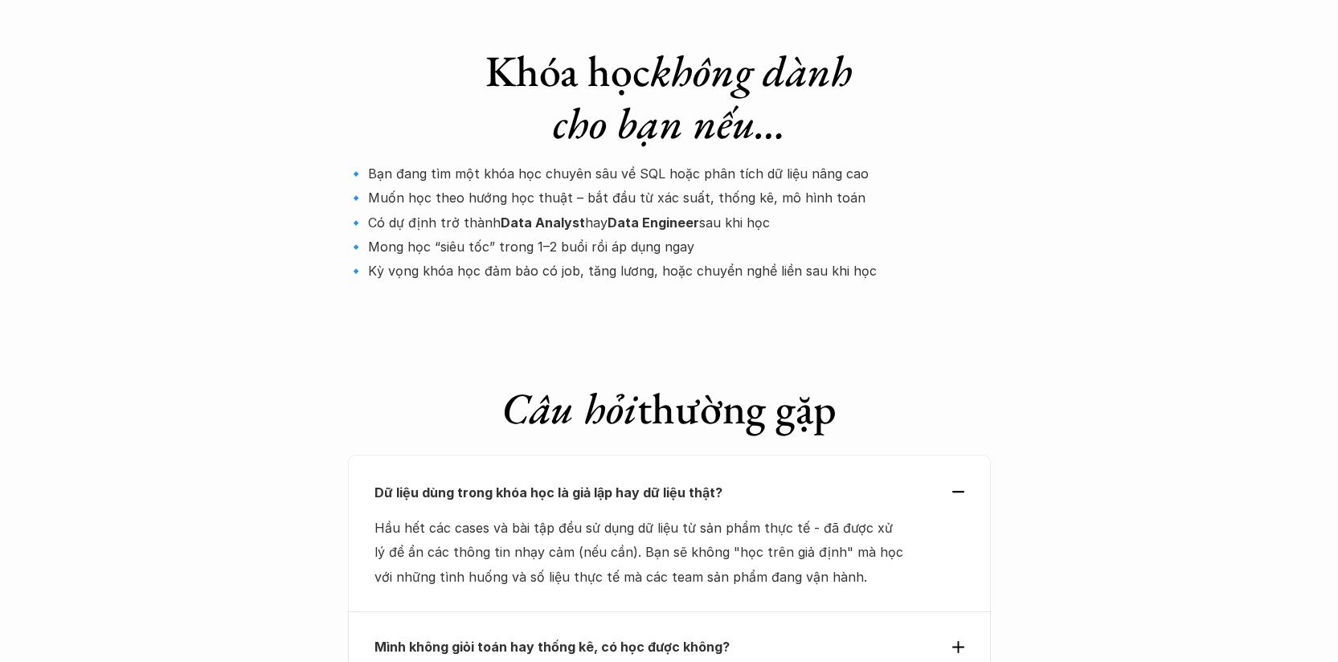
click at [648, 635] on p "Mình không giỏi toán hay thống kê, có học được không?" at bounding box center [639, 647] width 531 height 24
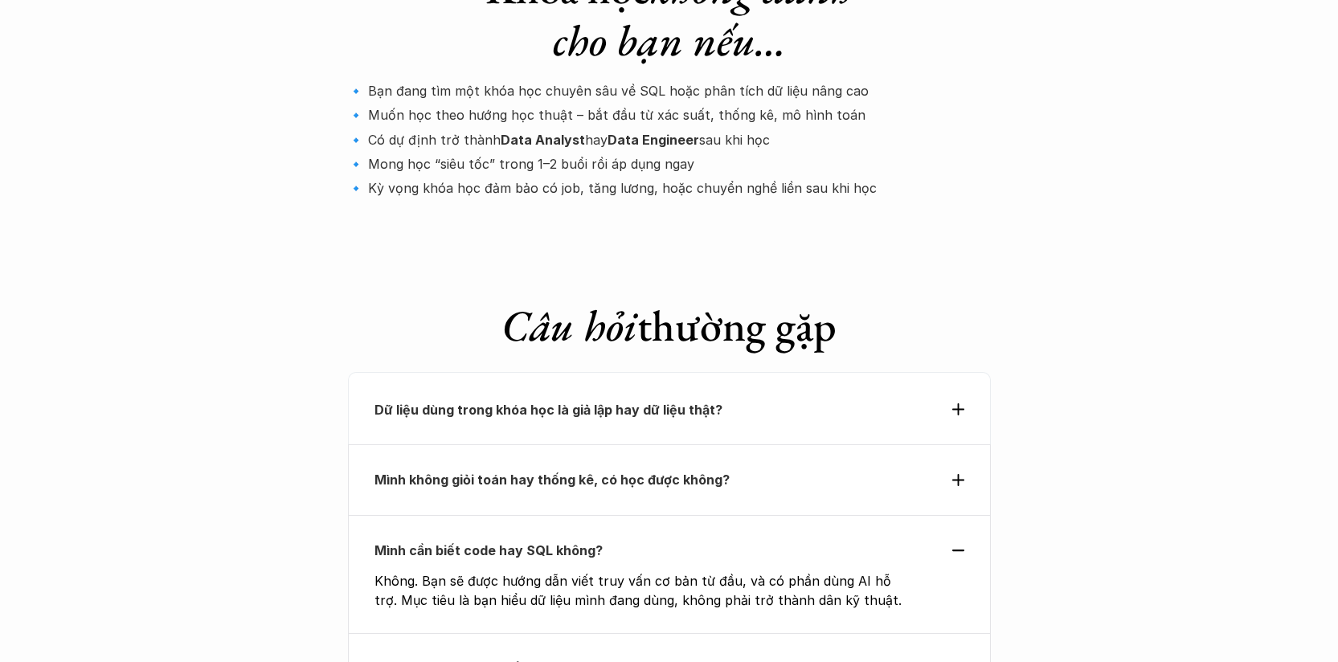
scroll to position [5390, 0]
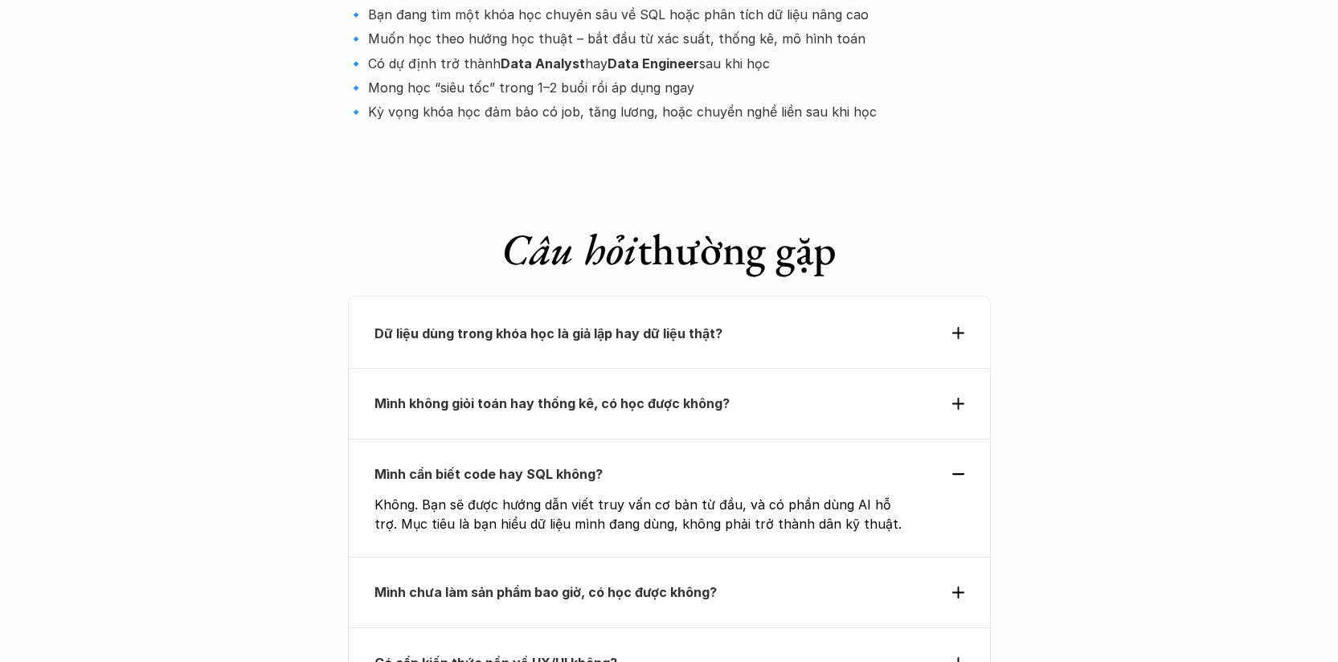
click at [609, 655] on strong "Có cần kiến thức nền về UX/UI không?" at bounding box center [495, 663] width 243 height 16
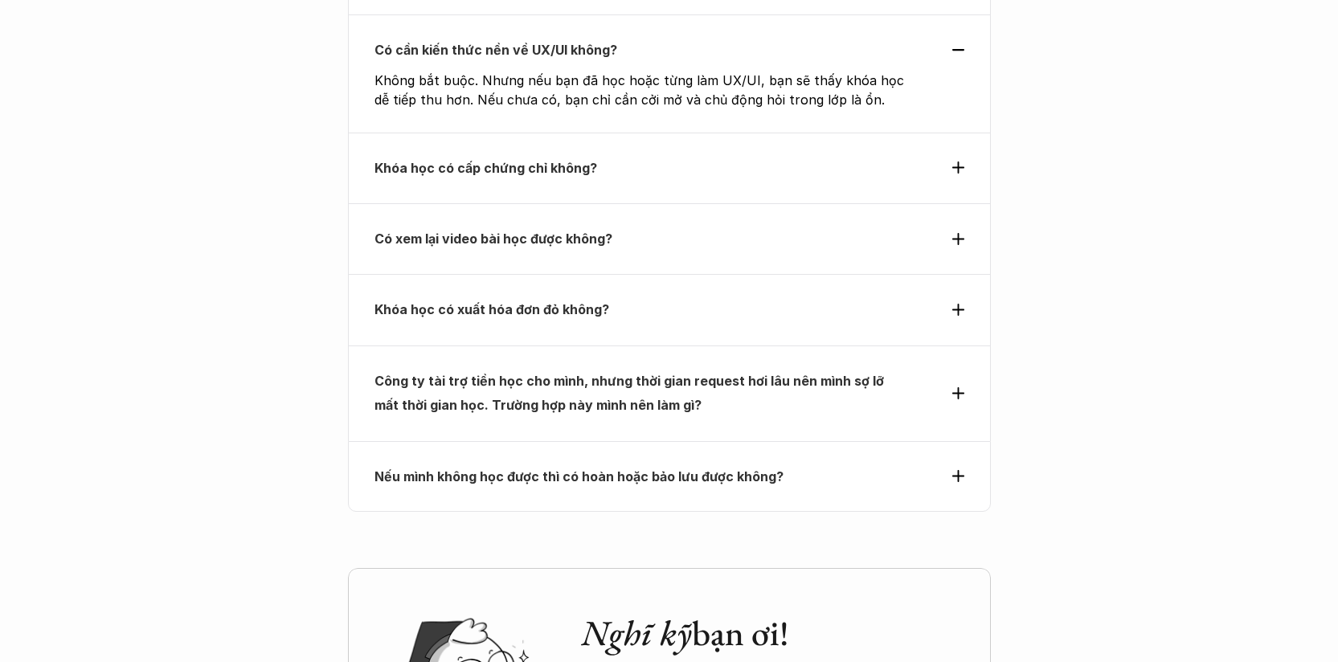
scroll to position [6132, 0]
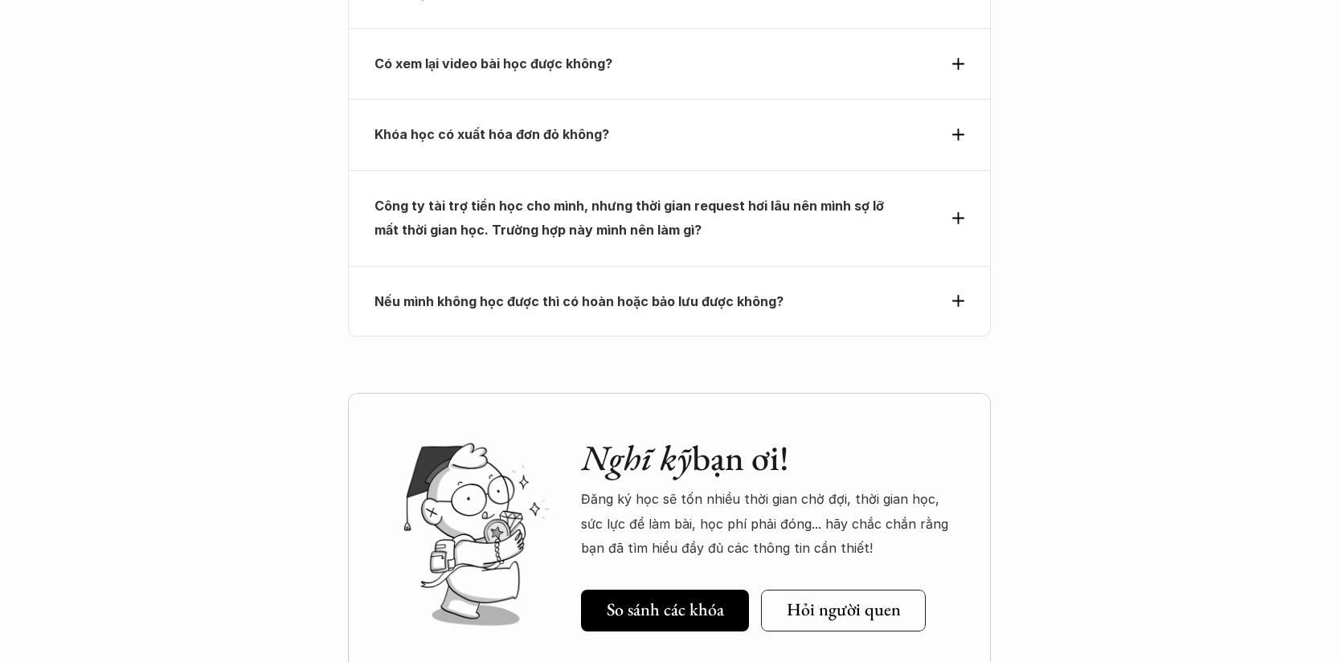
click at [842, 460] on div "Nghĩ kỹ bạn ơi! Đăng ký học sẽ tốn nhiều thời gian chờ đợi, thời gian học, sức …" at bounding box center [669, 534] width 643 height 282
click at [860, 599] on h5 "Hỏi người quen" at bounding box center [843, 609] width 114 height 21
